Goal: Task Accomplishment & Management: Complete application form

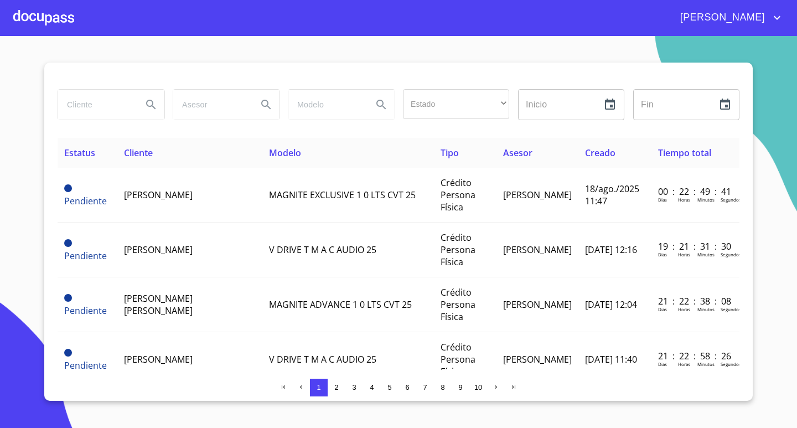
click at [34, 15] on div at bounding box center [43, 17] width 61 height 35
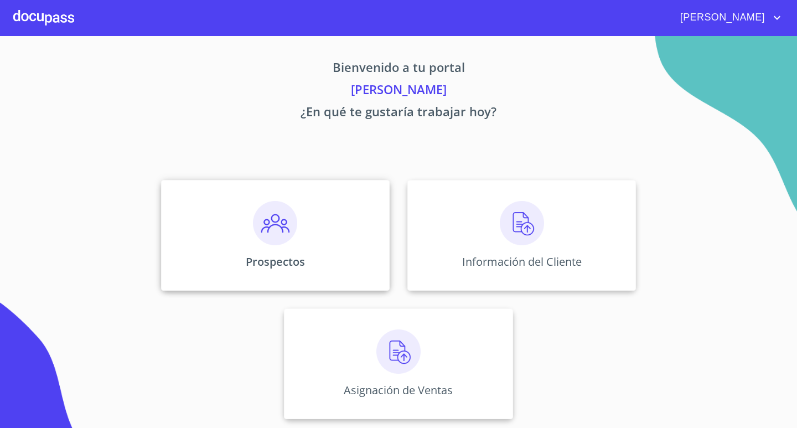
click at [275, 238] on img at bounding box center [275, 223] width 44 height 44
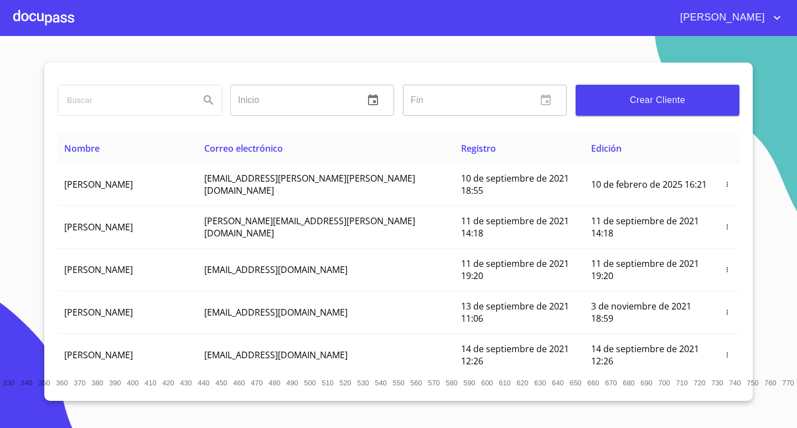
click at [115, 104] on input "search" at bounding box center [124, 100] width 133 height 30
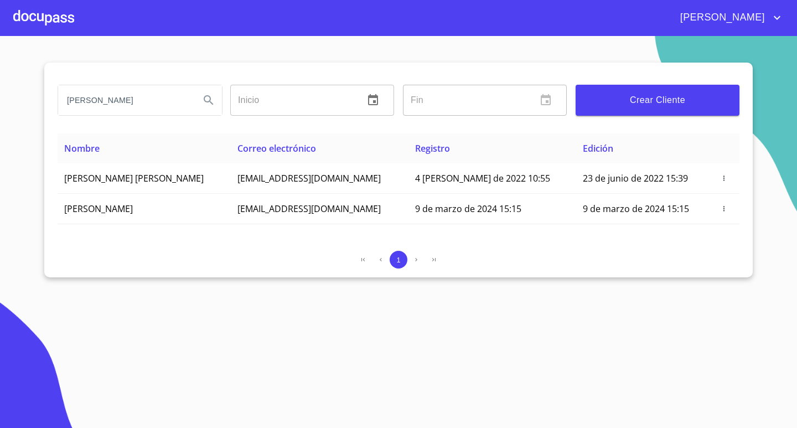
type input "[PERSON_NAME]"
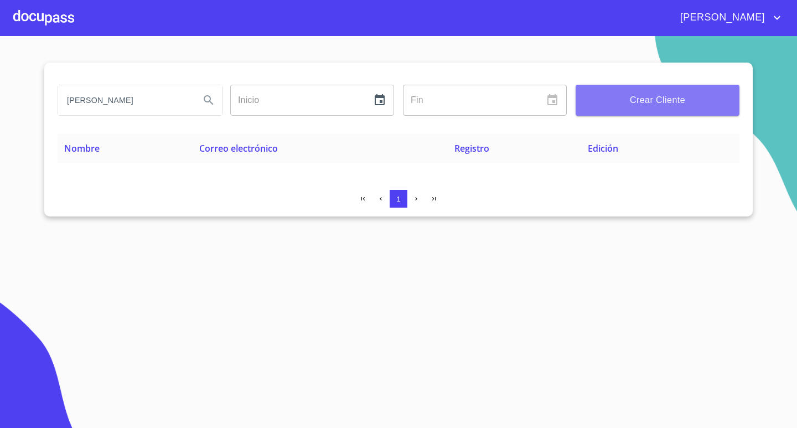
click at [655, 99] on span "Crear Cliente" at bounding box center [657, 99] width 146 height 15
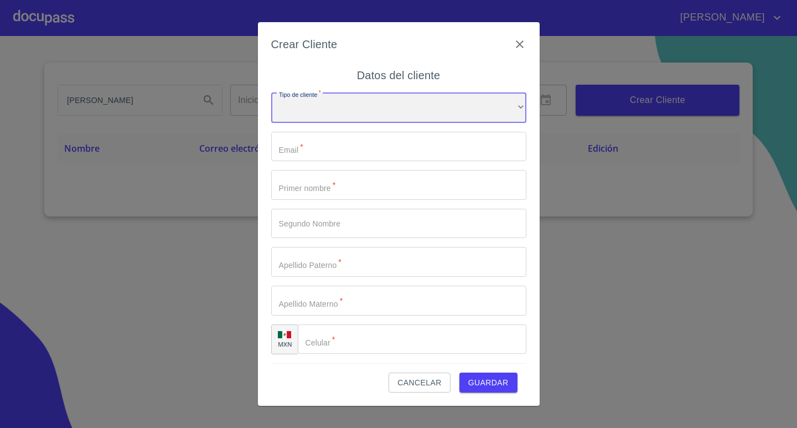
click at [436, 99] on div "​" at bounding box center [398, 108] width 255 height 30
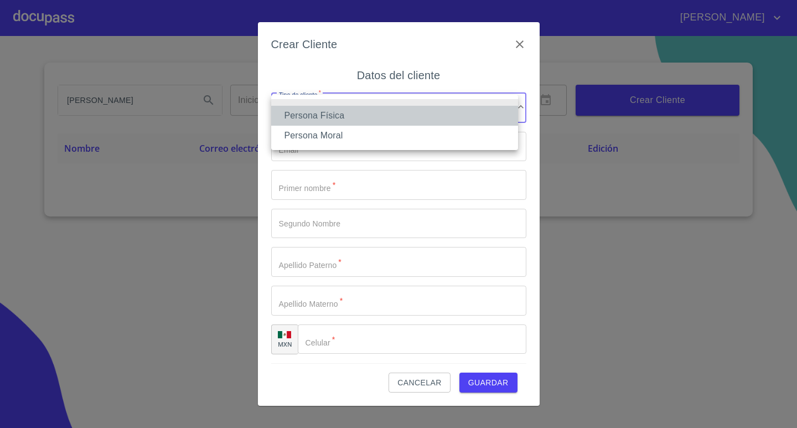
click at [373, 111] on li "Persona Física" at bounding box center [394, 116] width 247 height 20
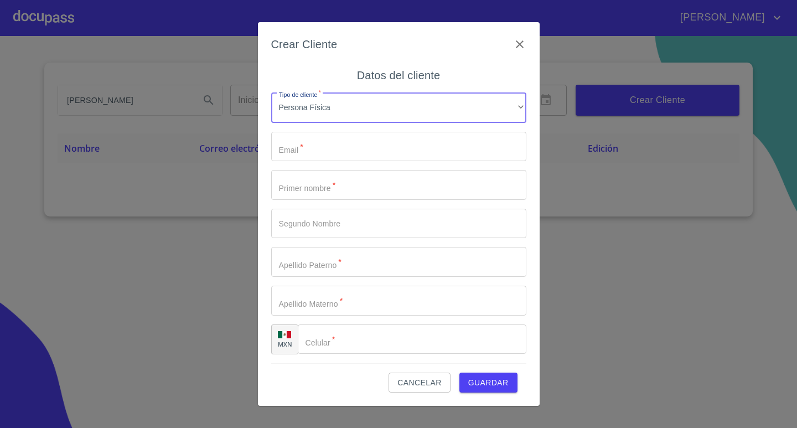
click at [326, 143] on input "Tipo de cliente   *" at bounding box center [398, 147] width 255 height 30
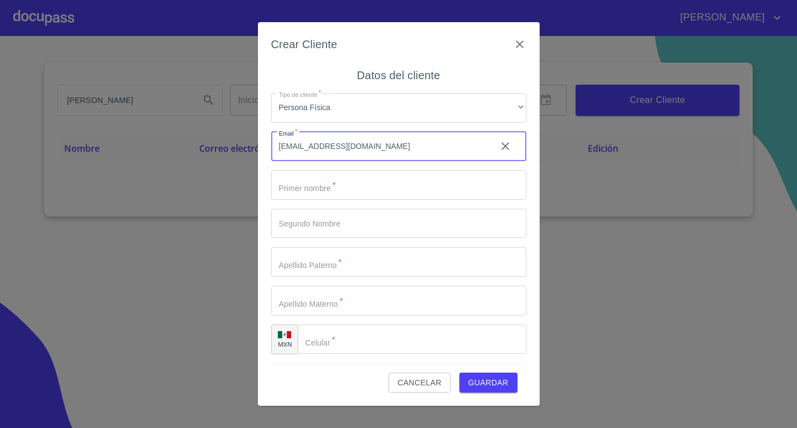
type input "[EMAIL_ADDRESS][DOMAIN_NAME]"
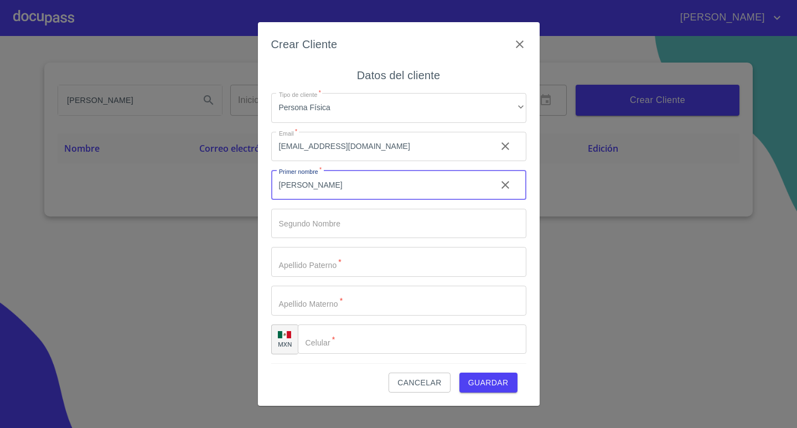
type input "[PERSON_NAME]"
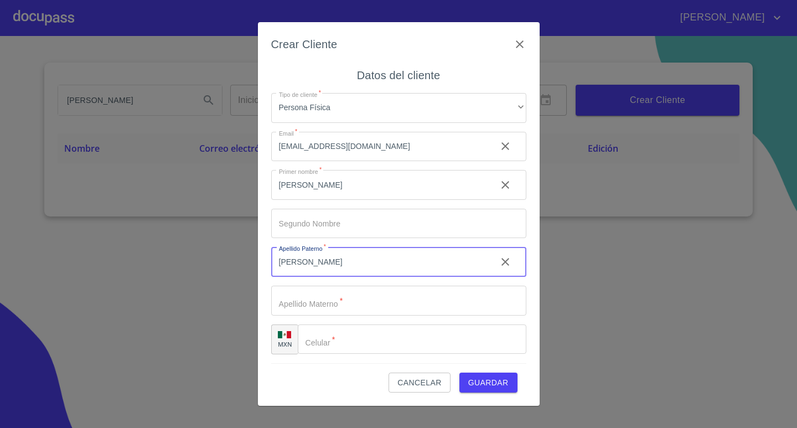
type input "[PERSON_NAME]"
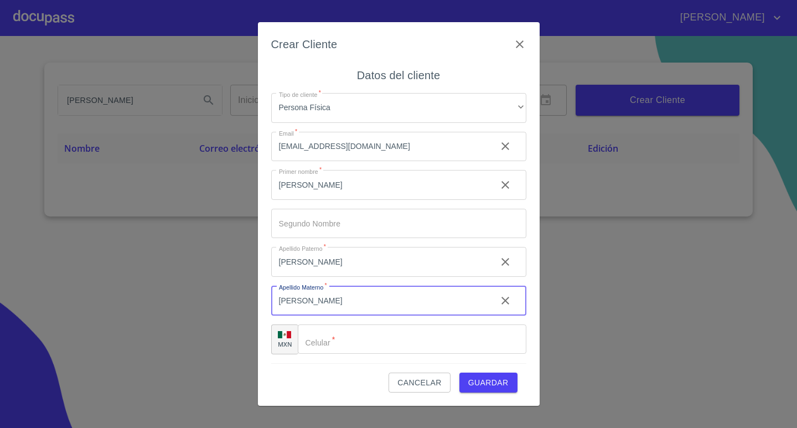
type input "[PERSON_NAME]"
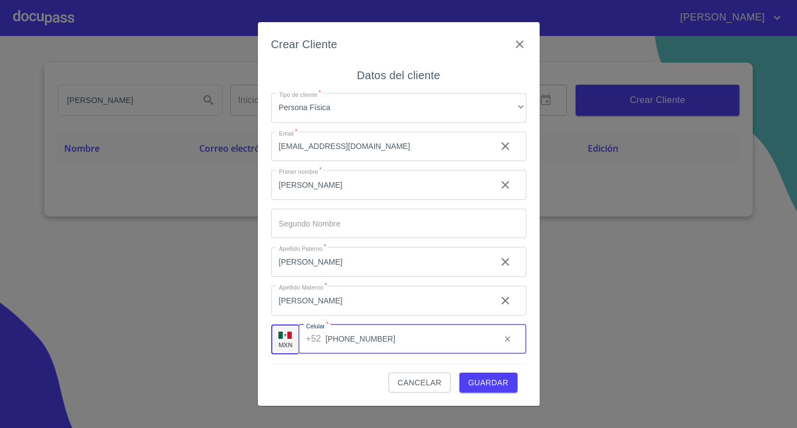
type input "[PHONE_NUMBER]"
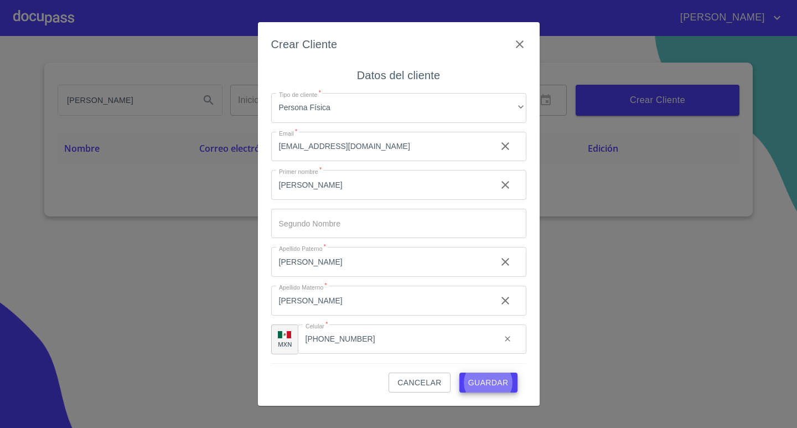
click at [459, 372] on button "Guardar" at bounding box center [488, 382] width 58 height 20
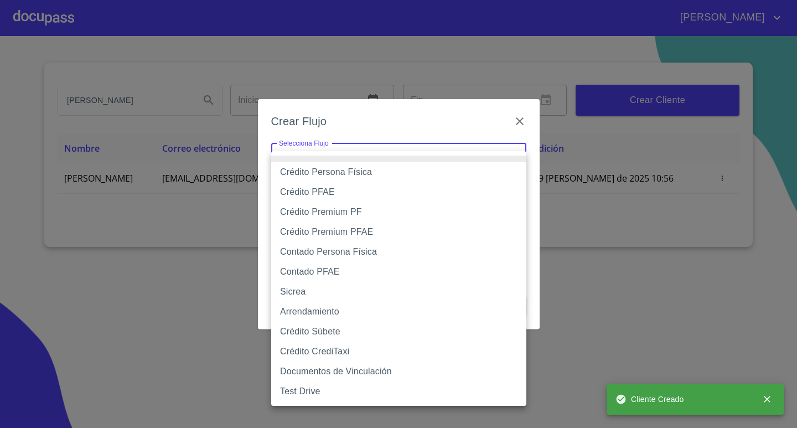
click at [477, 154] on body "[PERSON_NAME] Inicio ​ Fin ​ Crear Cliente Nombre Correo electrónico Registro E…" at bounding box center [398, 214] width 797 height 428
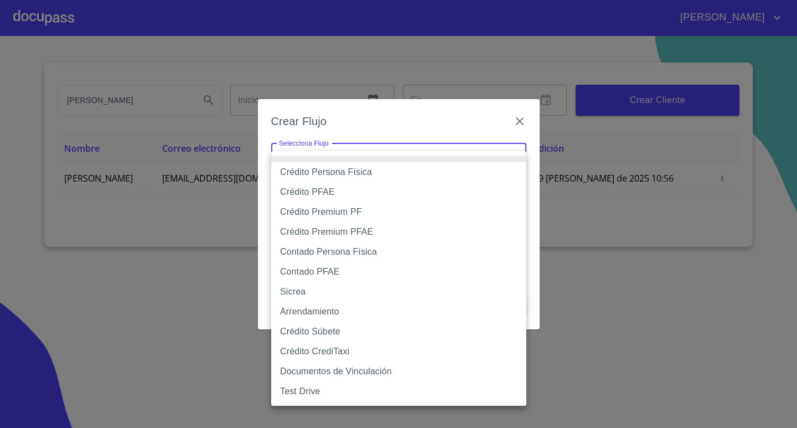
click at [318, 253] on li "Contado Persona Física" at bounding box center [398, 252] width 255 height 20
type input "60bf975b0d9865ccc2471536"
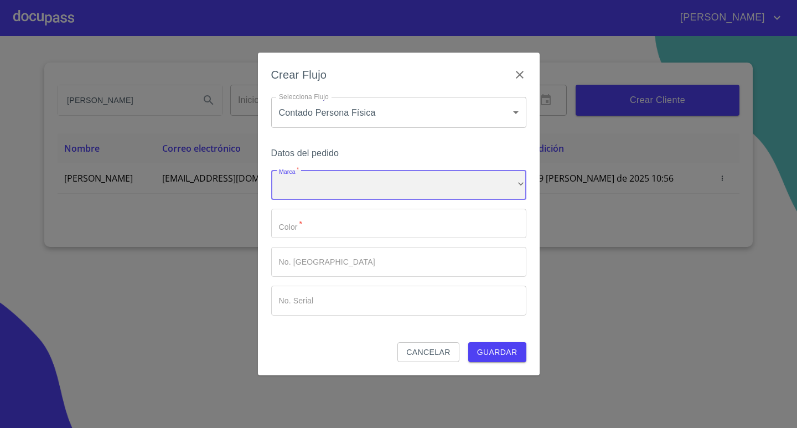
click at [314, 180] on div "​" at bounding box center [398, 185] width 255 height 30
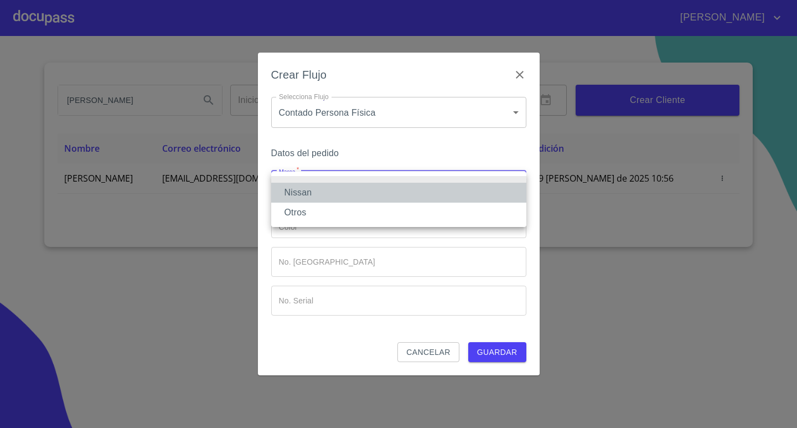
click at [326, 189] on li "Nissan" at bounding box center [398, 193] width 255 height 20
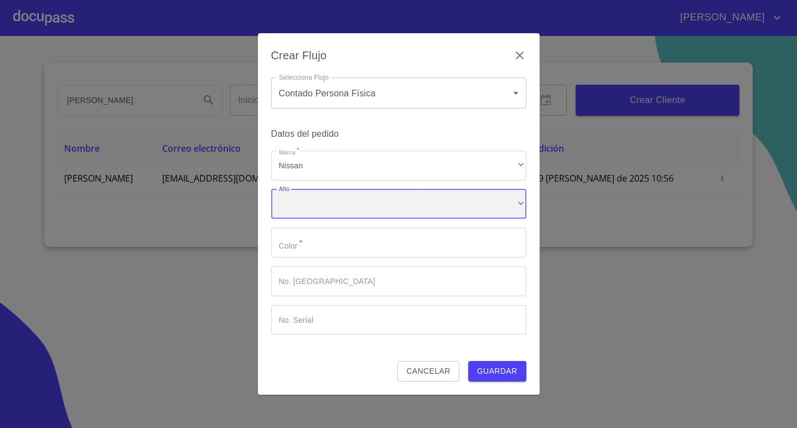
click at [321, 205] on div "​" at bounding box center [398, 204] width 255 height 30
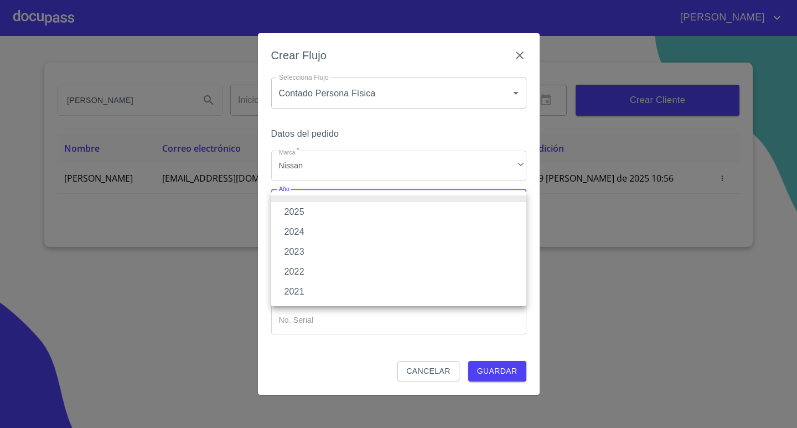
click at [315, 213] on li "2025" at bounding box center [398, 212] width 255 height 20
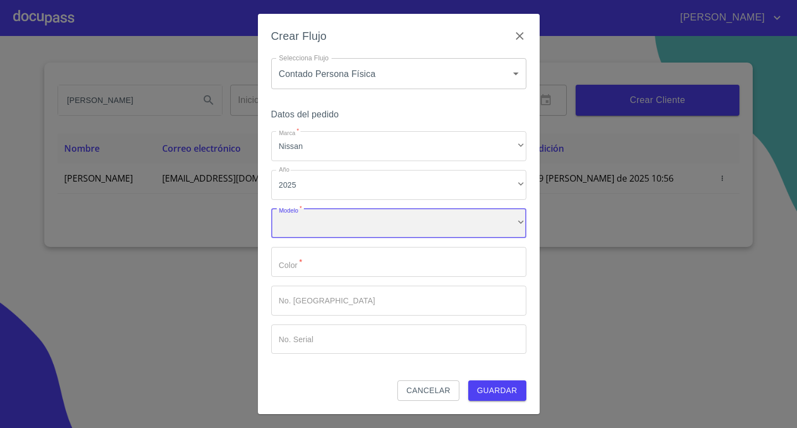
click at [314, 222] on div "​" at bounding box center [398, 224] width 255 height 30
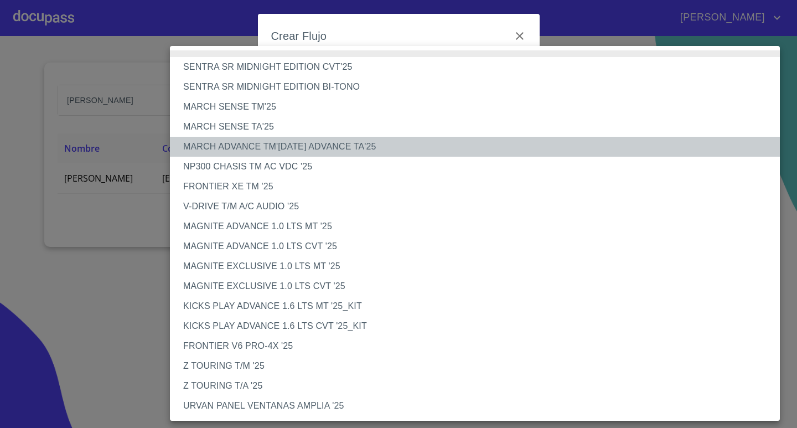
click at [258, 146] on li "MARCH ADVANCE TM'[DATE] ADVANCE TA'25" at bounding box center [479, 147] width 618 height 20
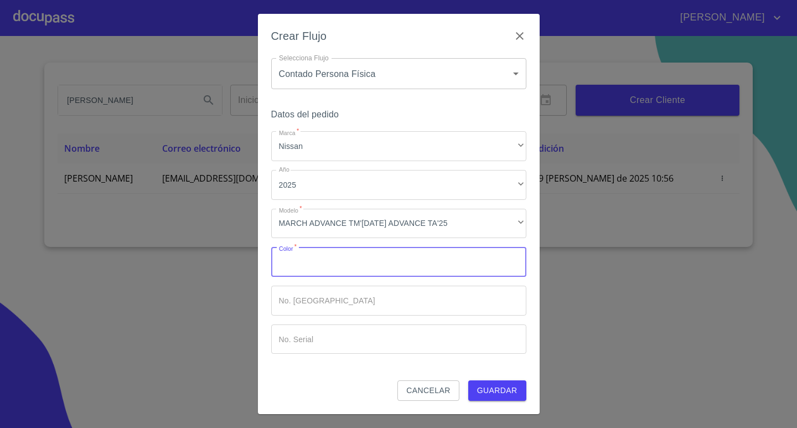
click at [327, 263] on input "Marca   *" at bounding box center [398, 262] width 255 height 30
type input "[GEOGRAPHIC_DATA]"
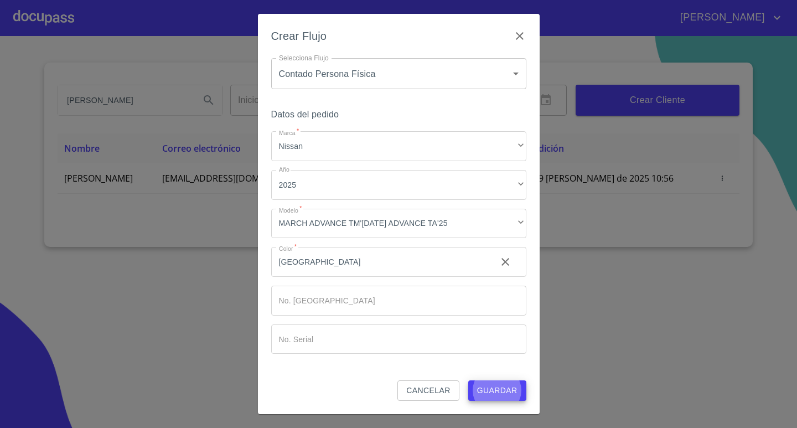
click at [468, 380] on button "Guardar" at bounding box center [497, 390] width 58 height 20
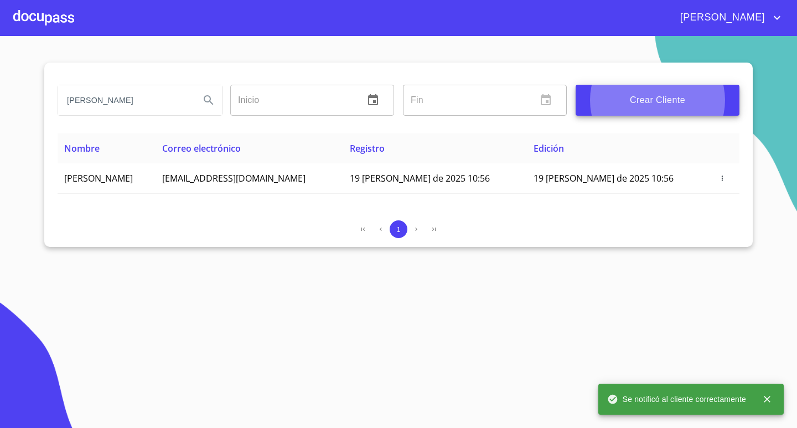
click at [25, 13] on div at bounding box center [43, 17] width 61 height 35
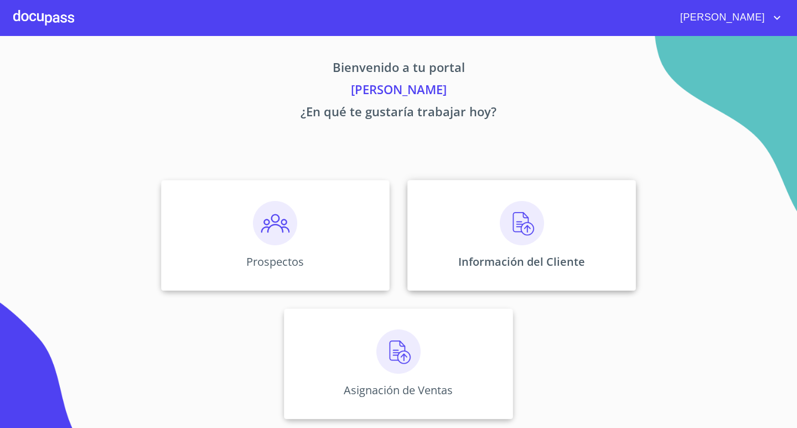
click at [480, 225] on div "Información del Cliente" at bounding box center [521, 235] width 229 height 111
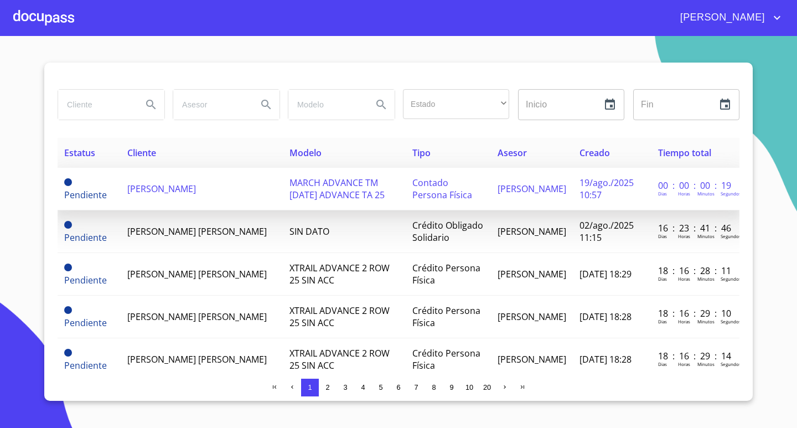
click at [266, 203] on td "[PERSON_NAME]" at bounding box center [202, 189] width 162 height 43
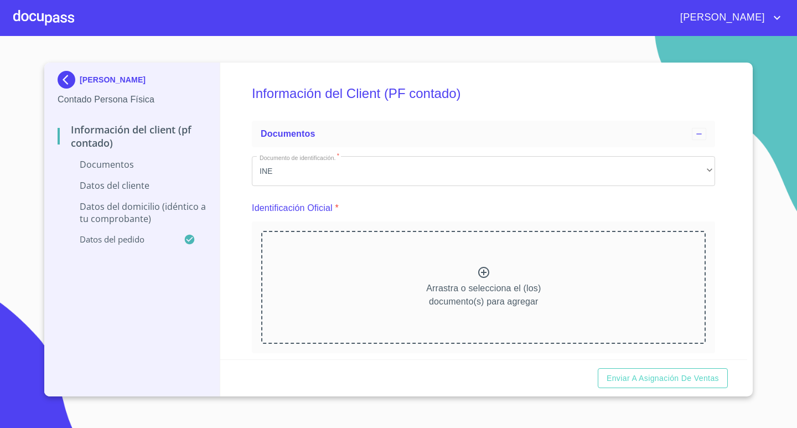
scroll to position [55, 0]
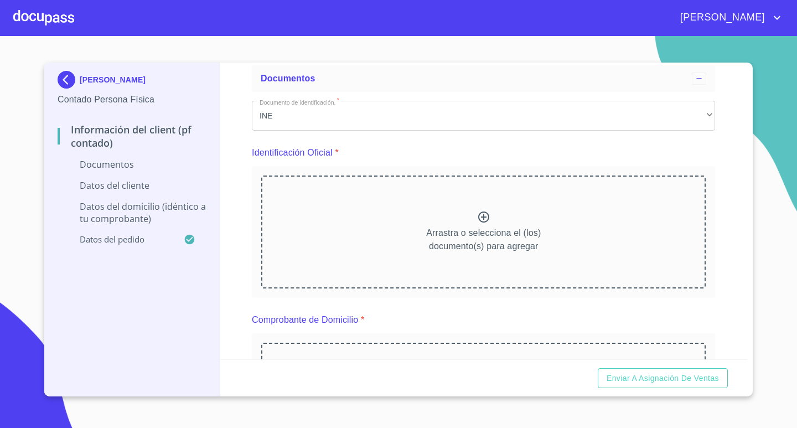
click at [416, 234] on div "Arrastra o selecciona el (los) documento(s) para agregar" at bounding box center [483, 231] width 444 height 113
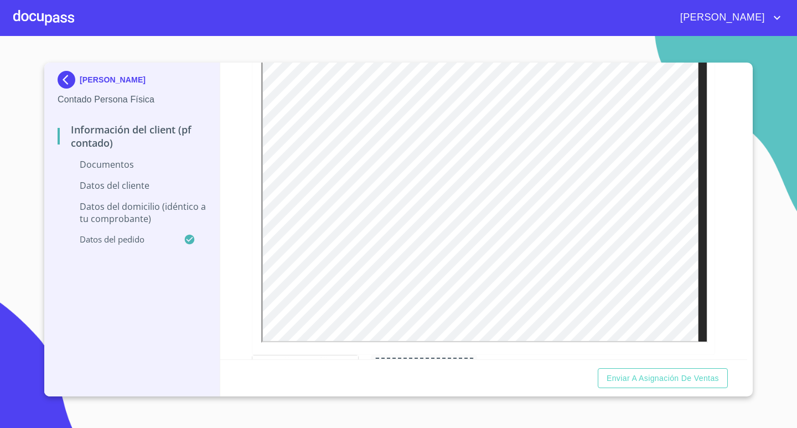
scroll to position [277, 0]
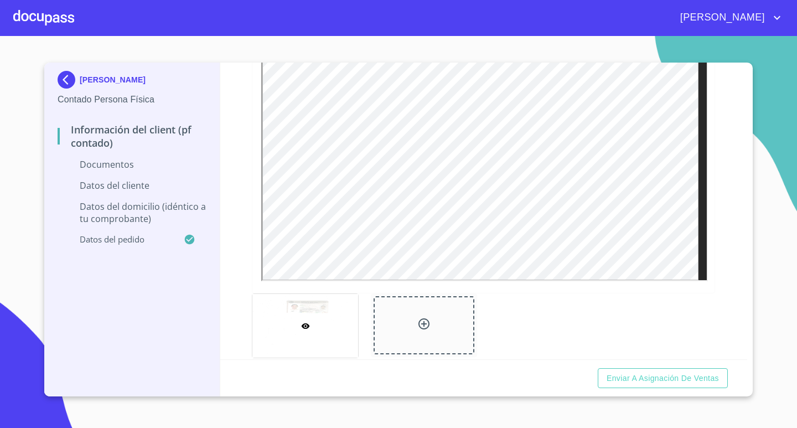
click at [434, 317] on div at bounding box center [424, 325] width 100 height 58
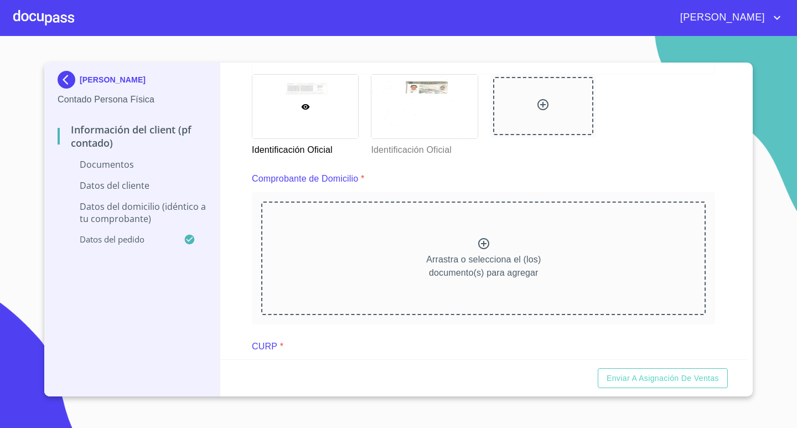
scroll to position [498, 0]
click at [552, 260] on div "Arrastra o selecciona el (los) documento(s) para agregar" at bounding box center [483, 255] width 444 height 113
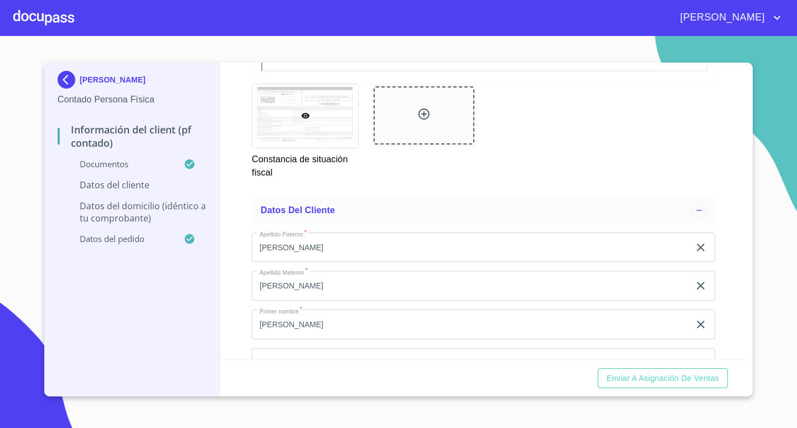
scroll to position [2048, 0]
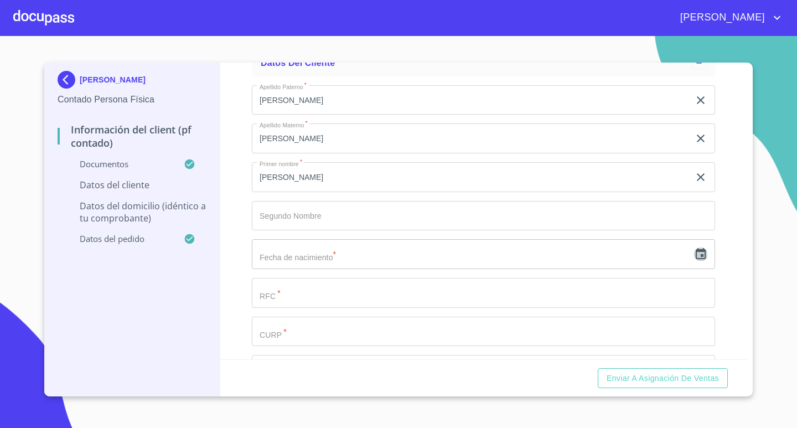
click at [694, 249] on icon "button" at bounding box center [700, 253] width 13 height 13
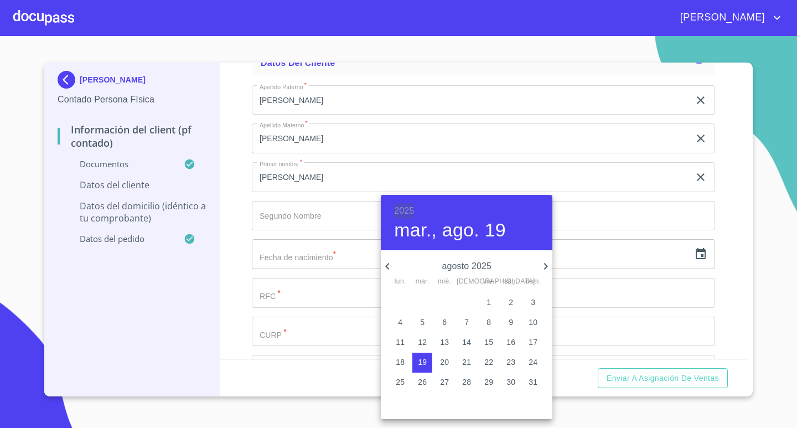
click at [410, 209] on h6 "2025" at bounding box center [404, 210] width 20 height 15
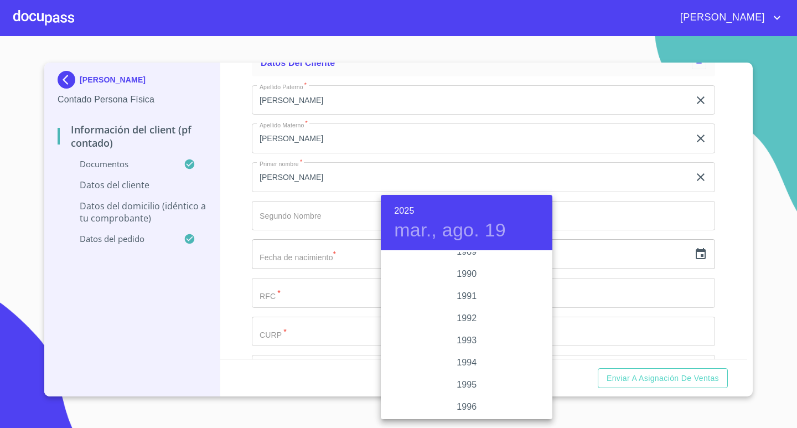
scroll to position [1417, 0]
click at [469, 306] on div "1991" at bounding box center [467, 307] width 172 height 22
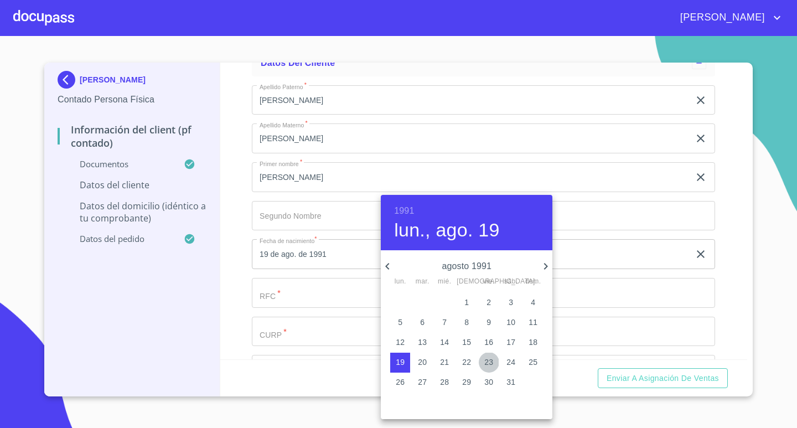
click at [490, 362] on p "23" at bounding box center [488, 361] width 9 height 11
type input "23 de ago. de 1991"
click at [320, 294] on div at bounding box center [398, 214] width 797 height 428
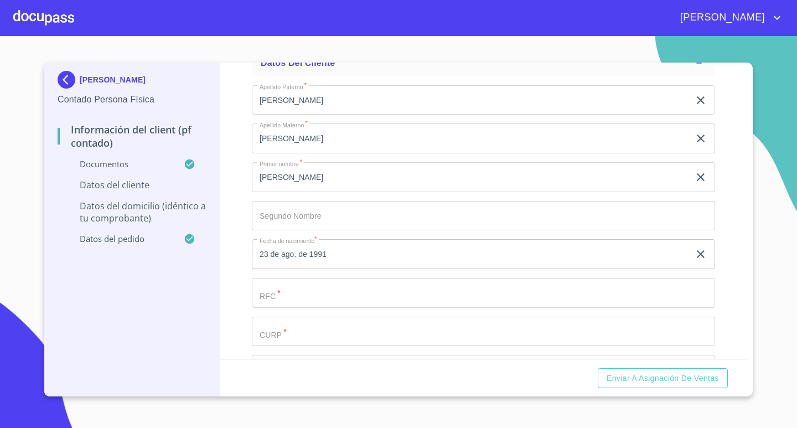
click at [302, 115] on input "Documento de identificación.   *" at bounding box center [471, 100] width 438 height 30
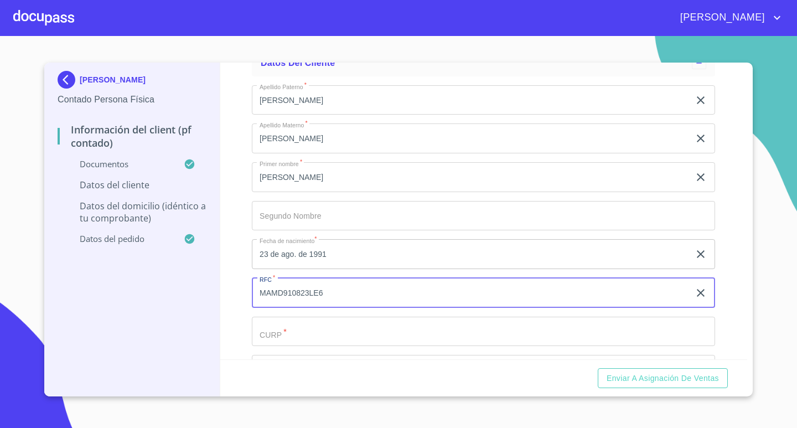
type input "MAMD910823LE6"
drag, startPoint x: 353, startPoint y: 299, endPoint x: 265, endPoint y: 296, distance: 88.1
click at [244, 293] on div "Información del Client (PF contado) Documentos Documento de identificación.   *…" at bounding box center [483, 211] width 527 height 297
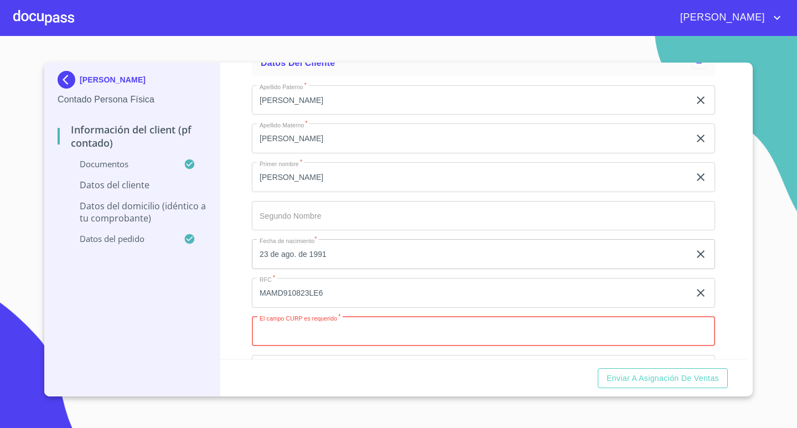
paste input "MAMD910823LE6"
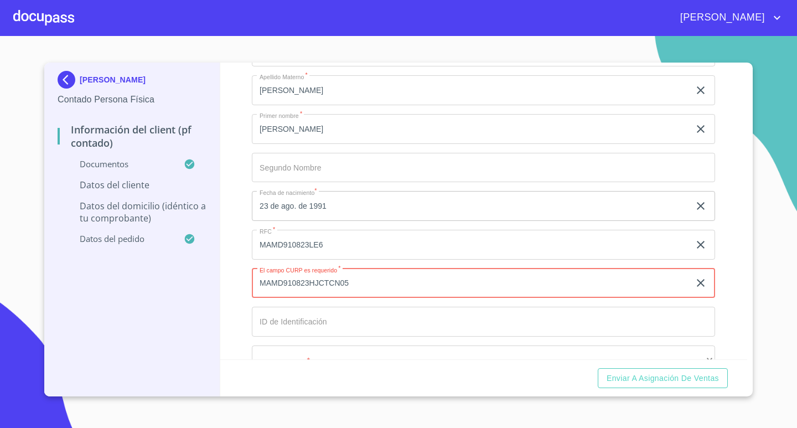
scroll to position [2158, 0]
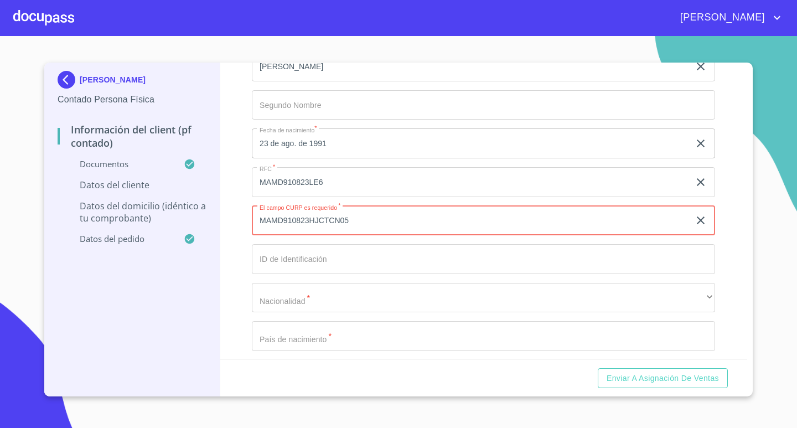
type input "MAMD910823HJCTCN05"
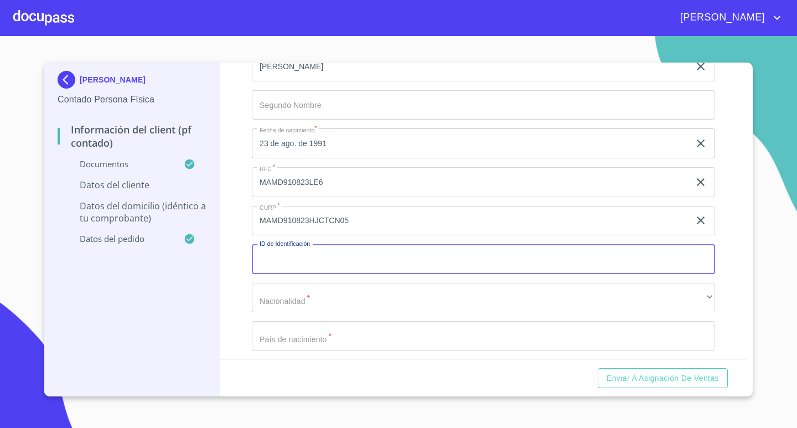
click at [341, 264] on input "Documento de identificación.   *" at bounding box center [483, 259] width 463 height 30
type input "2619918653"
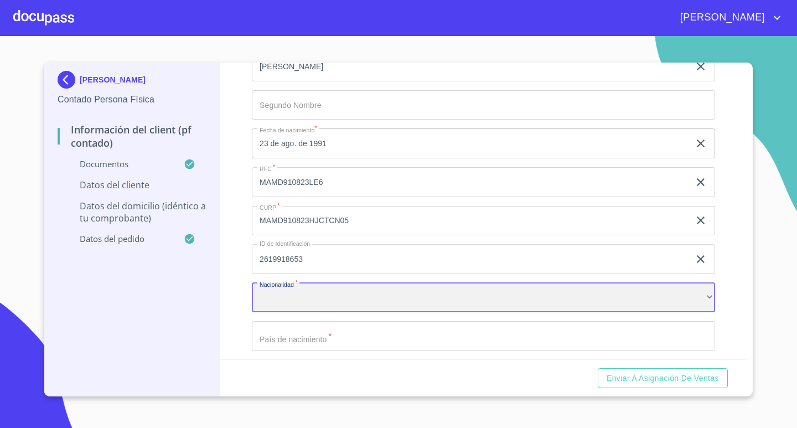
click at [463, 291] on div "​" at bounding box center [483, 298] width 463 height 30
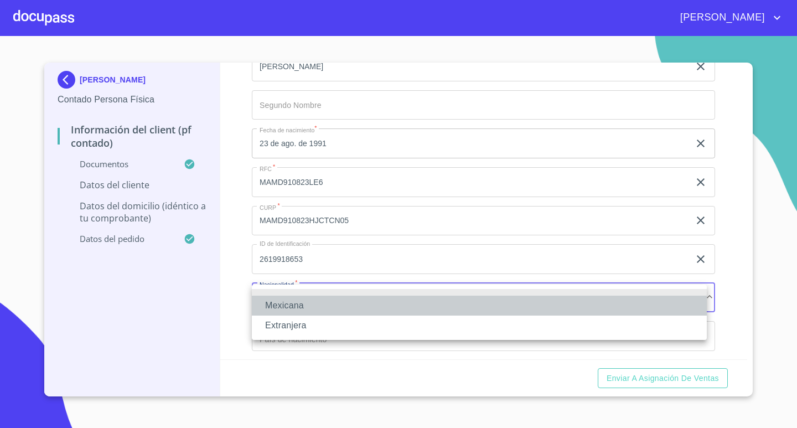
click at [327, 306] on li "Mexicana" at bounding box center [479, 306] width 455 height 20
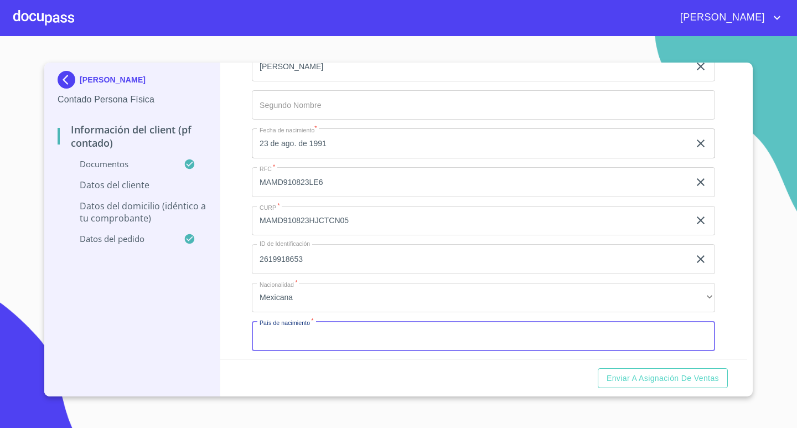
click at [342, 332] on input "Documento de identificación.   *" at bounding box center [483, 336] width 463 height 30
type input "[GEOGRAPHIC_DATA]"
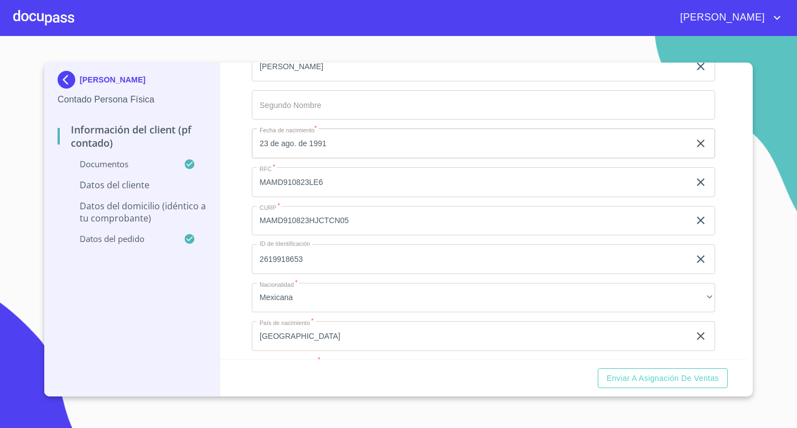
scroll to position [2322, 0]
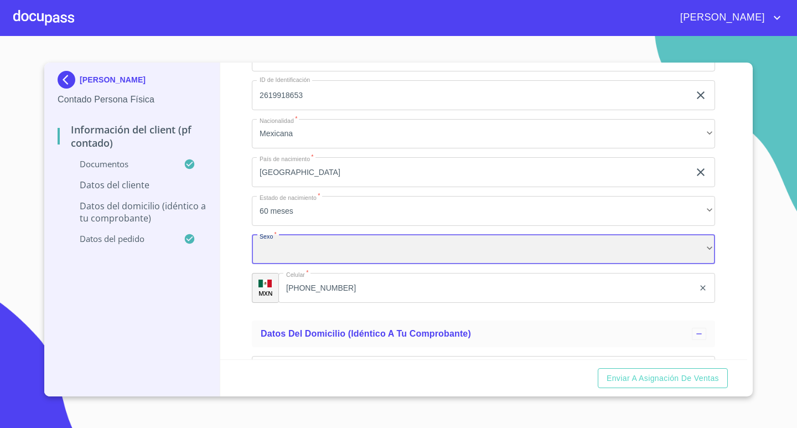
click at [359, 248] on div "​" at bounding box center [483, 250] width 463 height 30
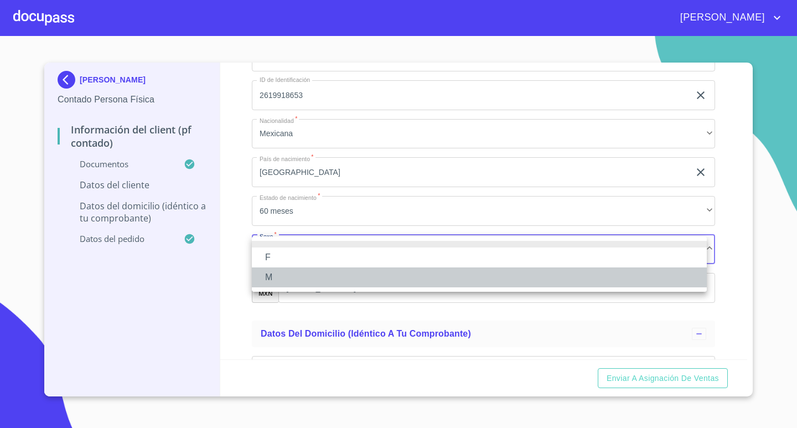
click at [304, 275] on li "M" at bounding box center [479, 277] width 455 height 20
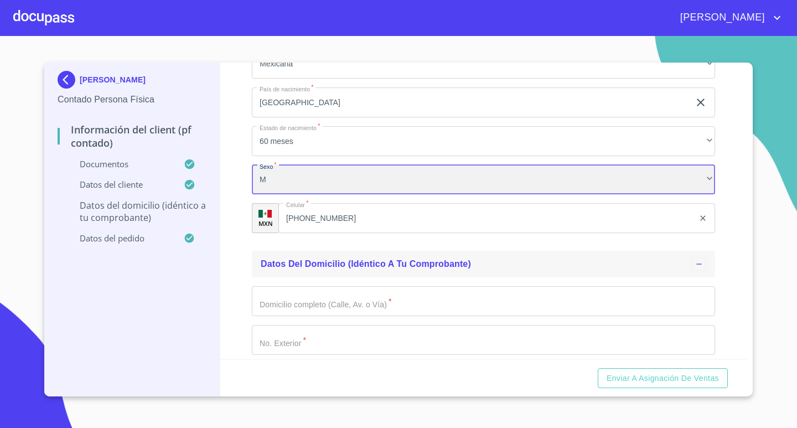
scroll to position [2433, 0]
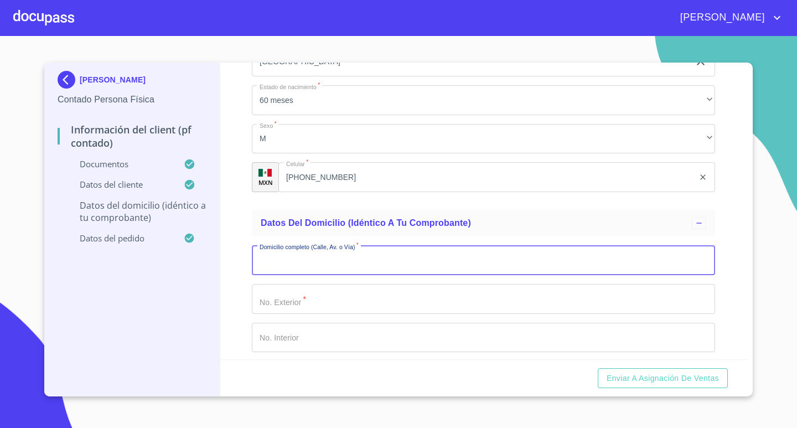
click at [434, 261] on input "Documento de identificación.   *" at bounding box center [483, 260] width 463 height 30
type input "COSMOS"
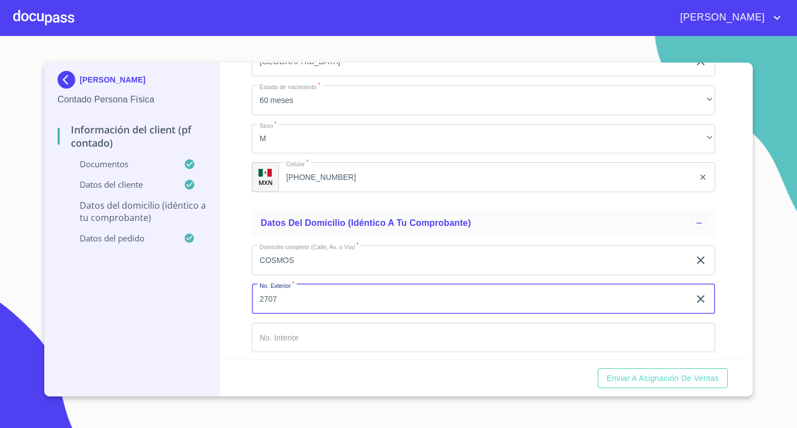
type input "2707"
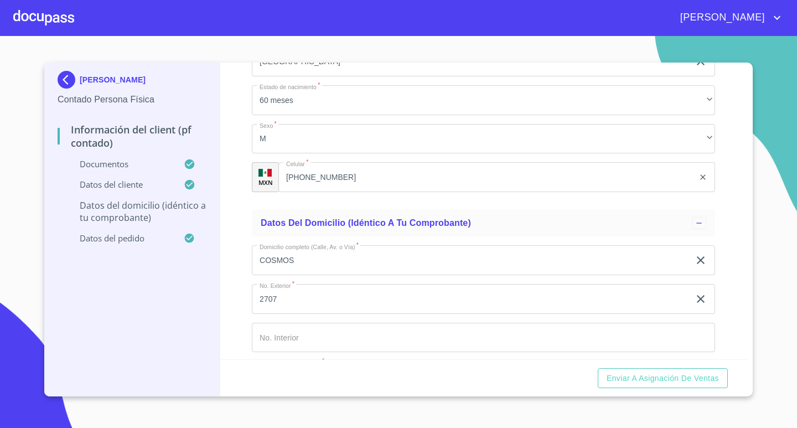
scroll to position [2598, 0]
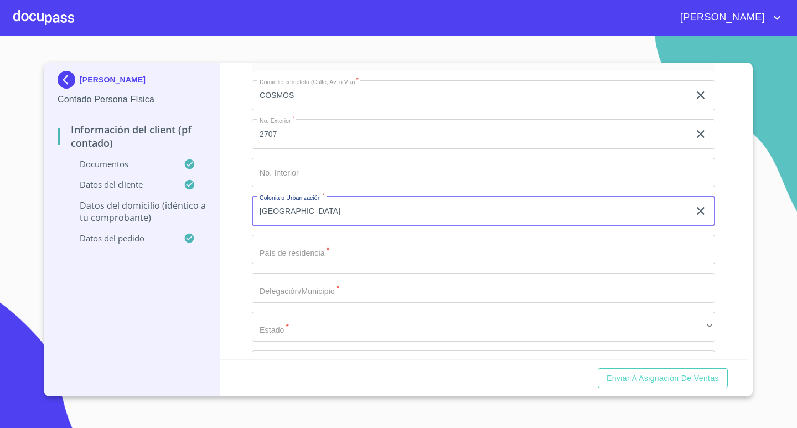
type input "[GEOGRAPHIC_DATA]"
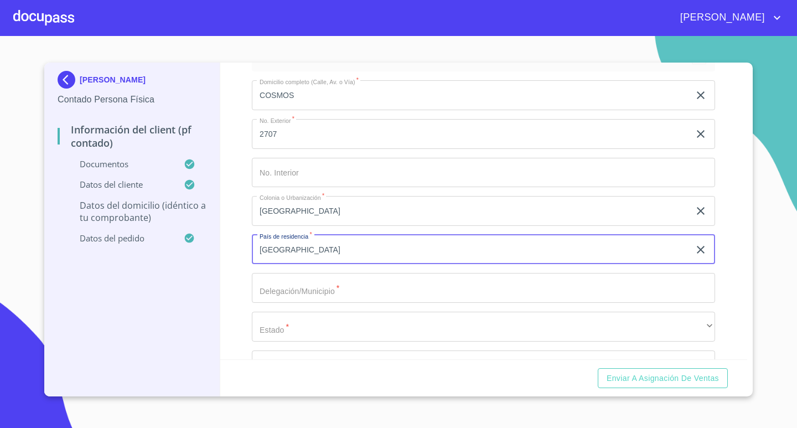
type input "[GEOGRAPHIC_DATA]"
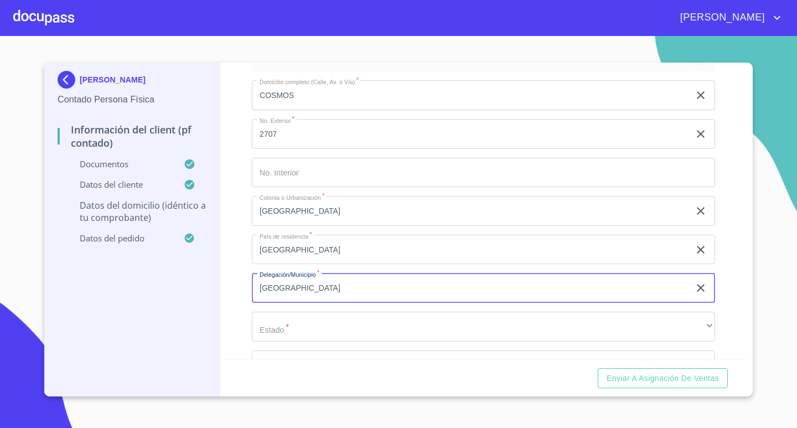
type input "[GEOGRAPHIC_DATA]"
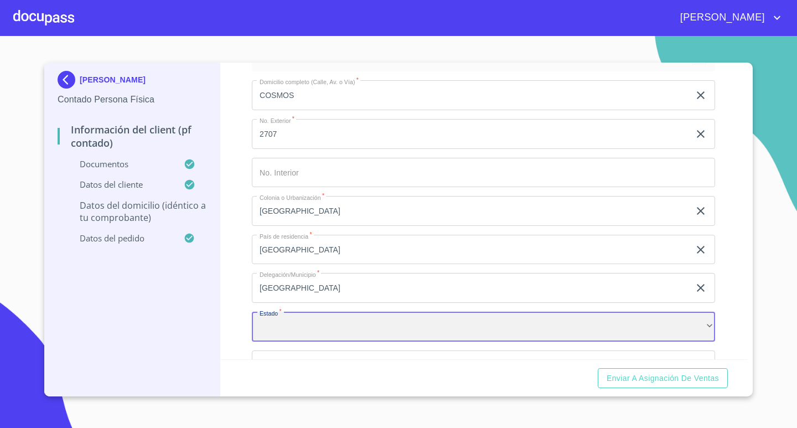
click at [422, 330] on div "​" at bounding box center [483, 327] width 463 height 30
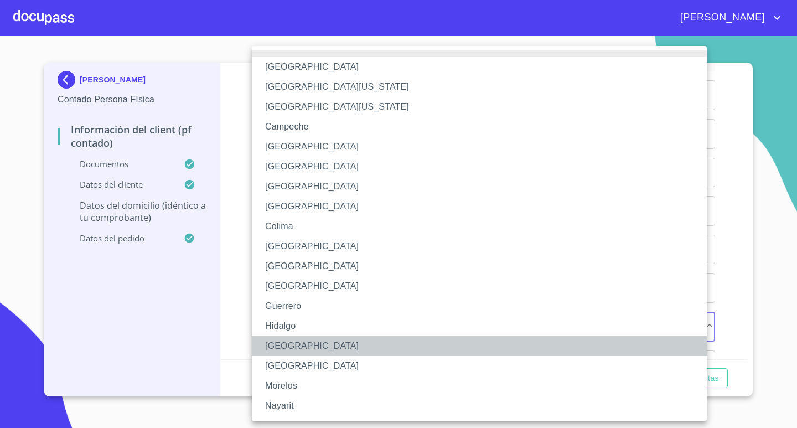
click at [294, 346] on li "[GEOGRAPHIC_DATA]" at bounding box center [483, 346] width 463 height 20
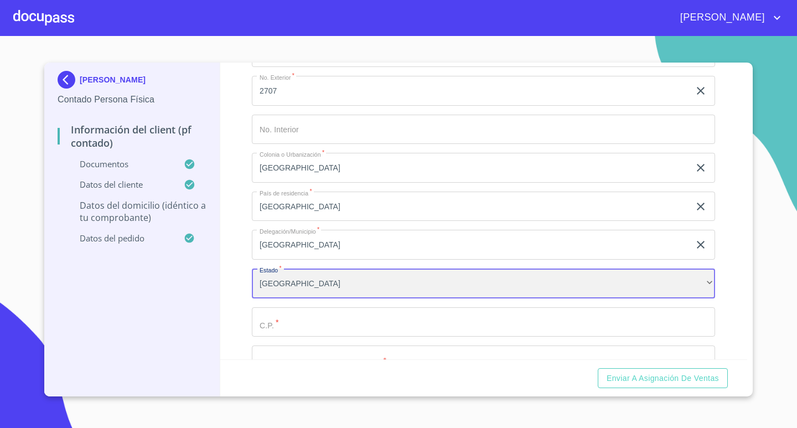
scroll to position [2708, 0]
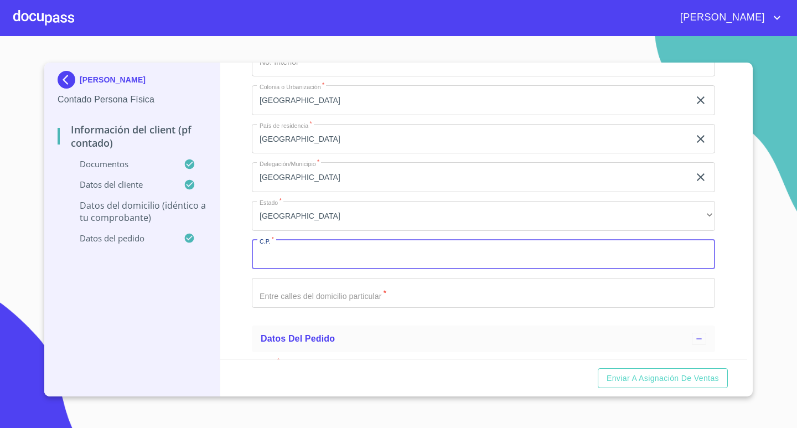
click at [355, 265] on input "Documento de identificación.   *" at bounding box center [483, 255] width 463 height 30
type input "44520"
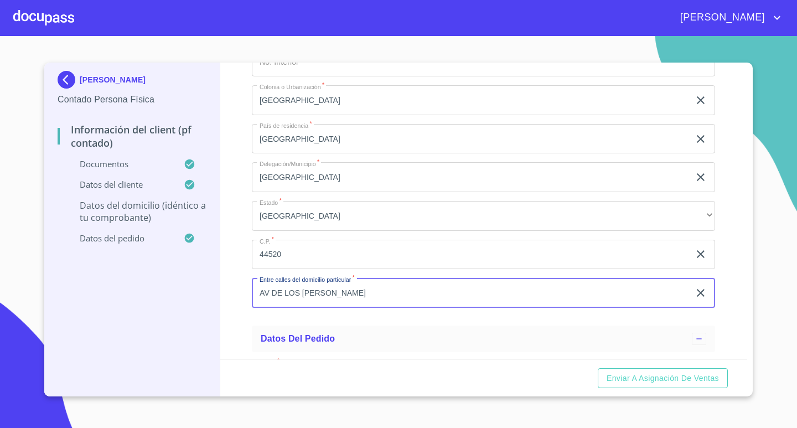
type input "AV DE LOS [PERSON_NAME]"
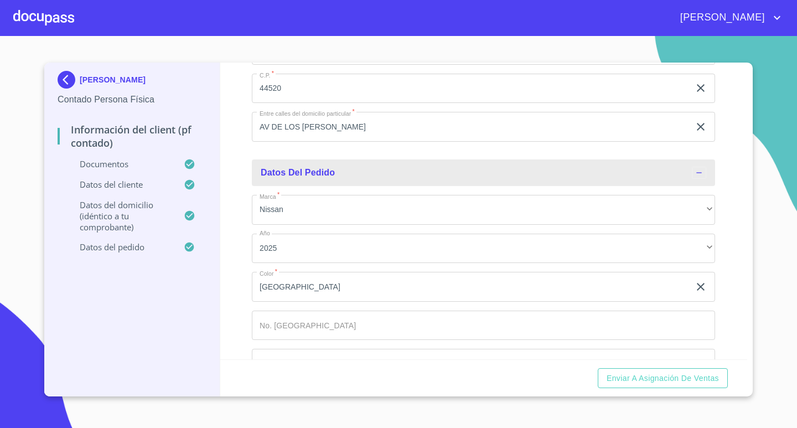
scroll to position [2907, 0]
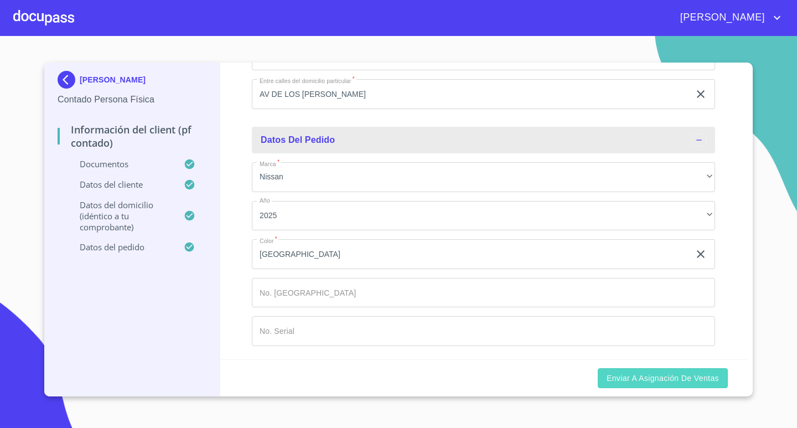
click at [672, 376] on span "Enviar a Asignación de Ventas" at bounding box center [663, 378] width 112 height 14
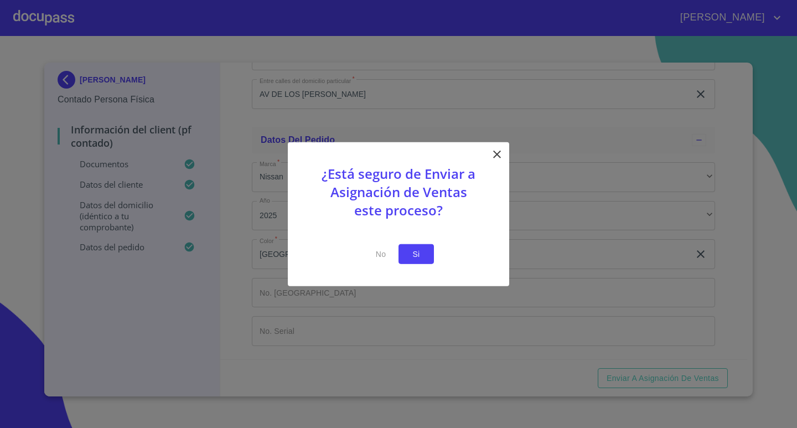
click at [420, 256] on span "Si" at bounding box center [416, 254] width 18 height 14
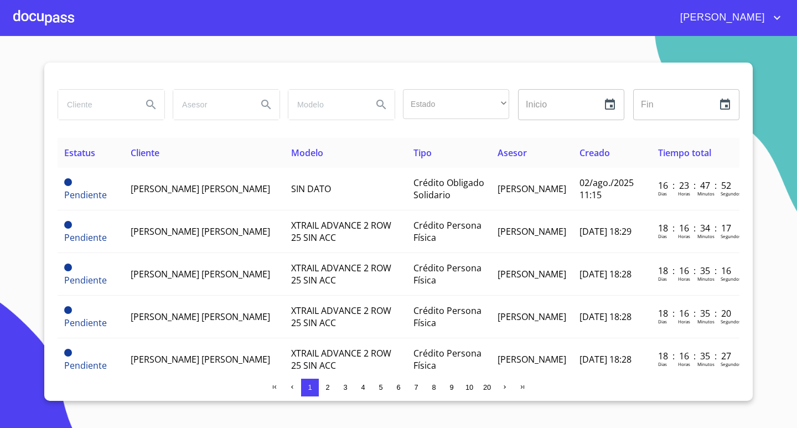
click at [43, 18] on div at bounding box center [43, 17] width 61 height 35
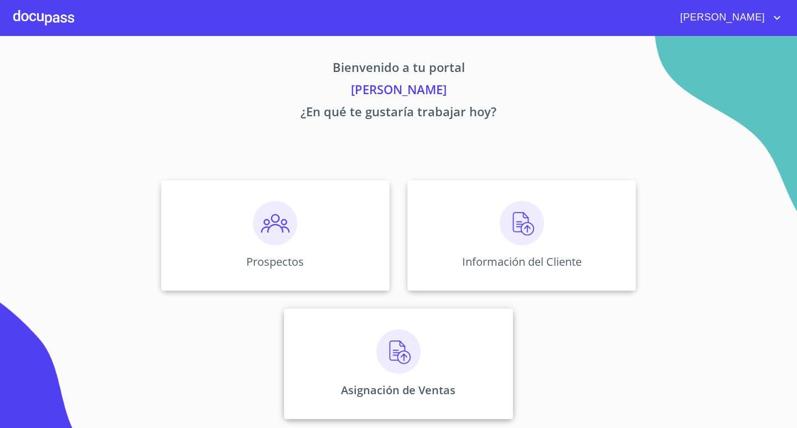
click at [396, 360] on img at bounding box center [398, 351] width 44 height 44
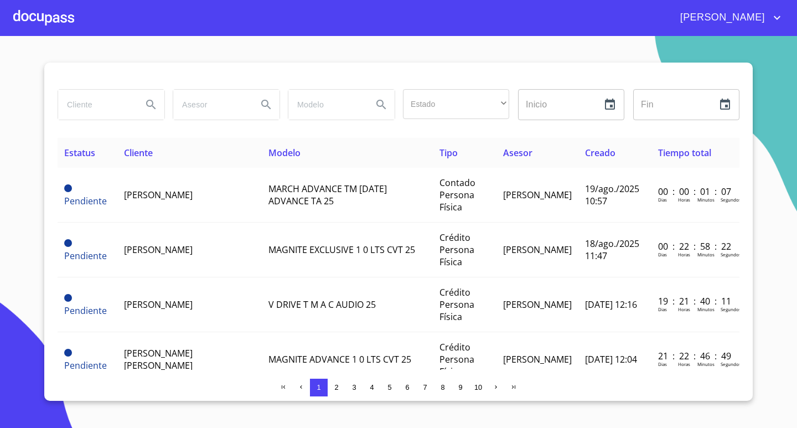
click at [105, 111] on input "search" at bounding box center [95, 105] width 75 height 30
type input "[PERSON_NAME]"
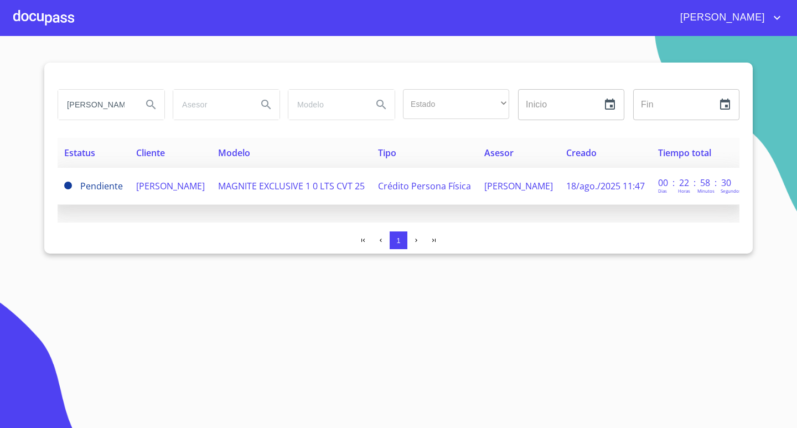
click at [173, 187] on span "[PERSON_NAME]" at bounding box center [170, 186] width 69 height 12
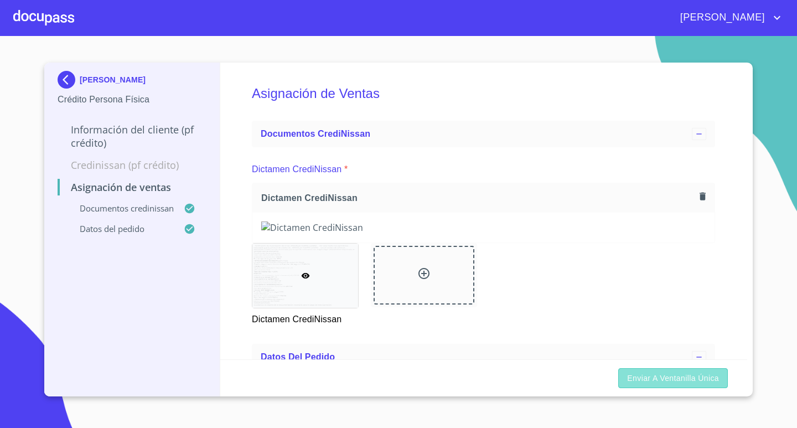
click at [671, 379] on span "Enviar a Ventanilla única" at bounding box center [673, 378] width 92 height 14
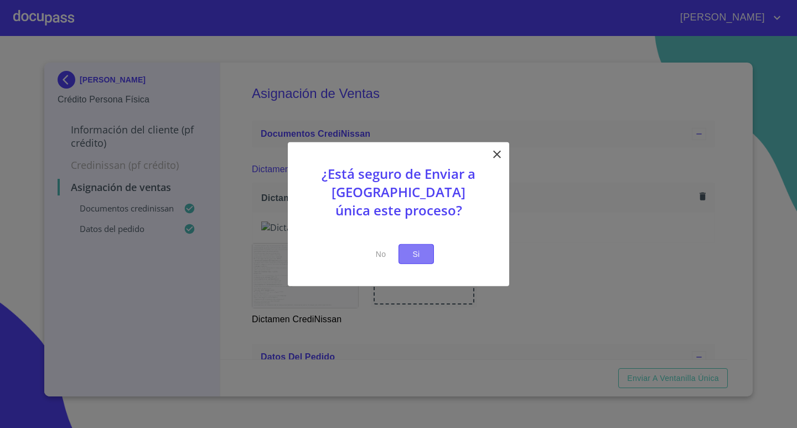
click at [416, 255] on span "Si" at bounding box center [416, 254] width 18 height 14
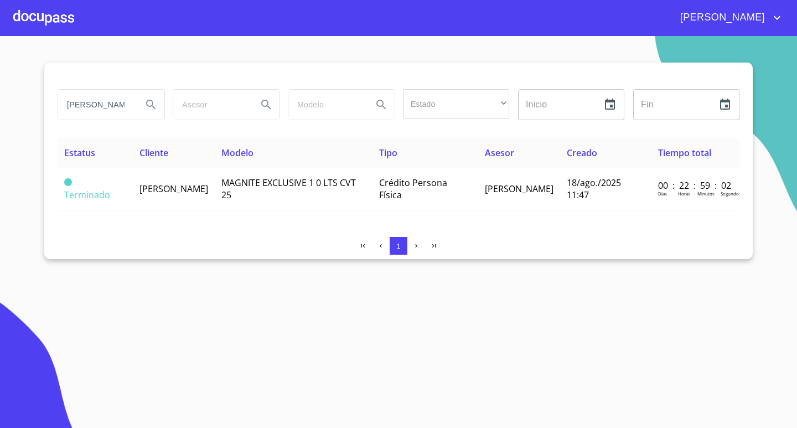
click at [26, 12] on div at bounding box center [43, 17] width 61 height 35
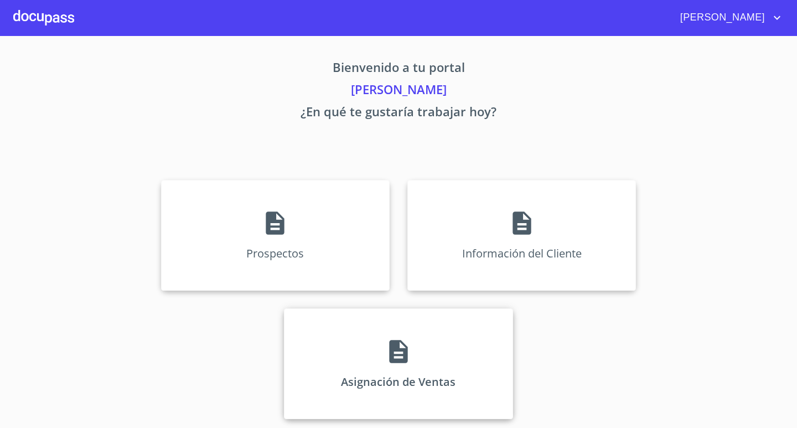
click at [408, 352] on icon at bounding box center [399, 352] width 28 height 28
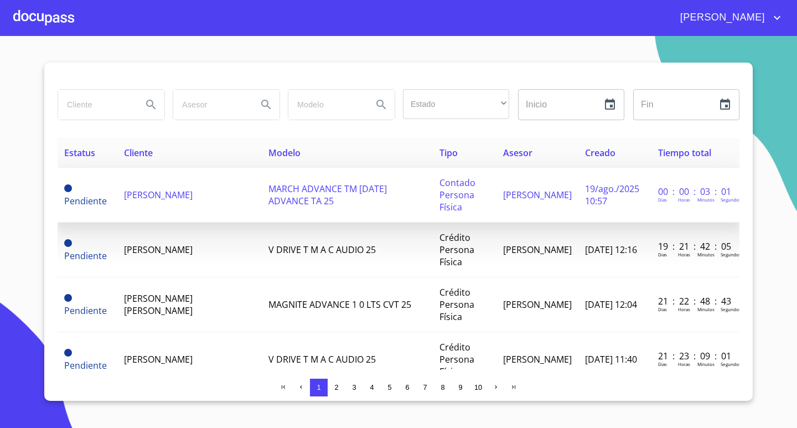
click at [155, 193] on span "[PERSON_NAME]" at bounding box center [158, 195] width 69 height 12
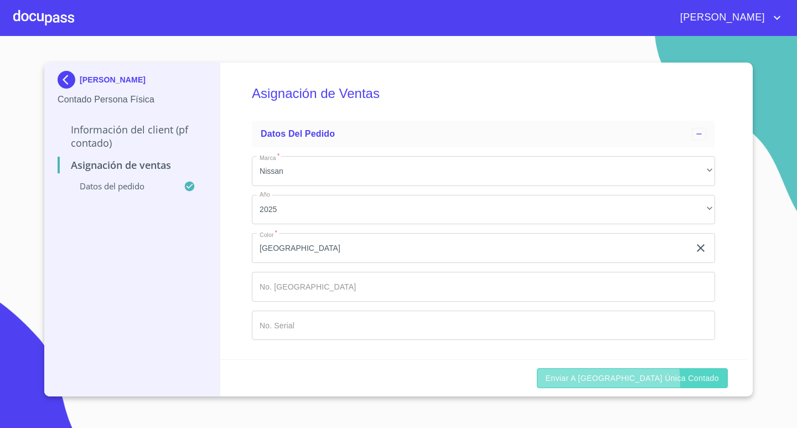
click at [620, 382] on span "Enviar a [GEOGRAPHIC_DATA] única contado" at bounding box center [633, 378] width 174 height 14
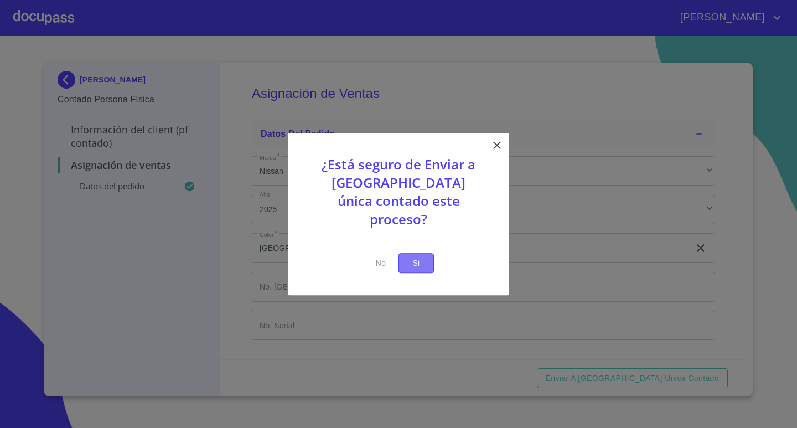
click at [407, 253] on button "Si" at bounding box center [415, 263] width 35 height 20
